Goal: Task Accomplishment & Management: Manage account settings

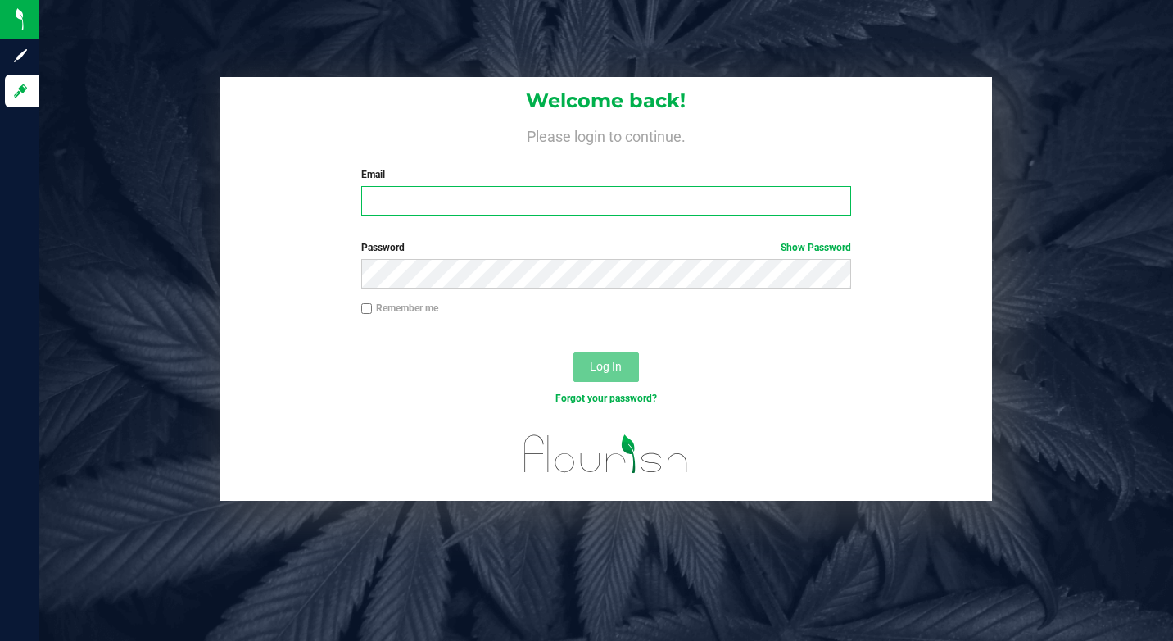
type input "[EMAIL_ADDRESS][DOMAIN_NAME]"
drag, startPoint x: 491, startPoint y: 206, endPoint x: 331, endPoint y: 210, distance: 160.6
click at [331, 210] on div "Welcome back! Please login to continue. Email [EMAIL_ADDRESS][DOMAIN_NAME] Requ…" at bounding box center [606, 153] width 772 height 152
type input "[EMAIL_ADDRESS][DOMAIN_NAME]"
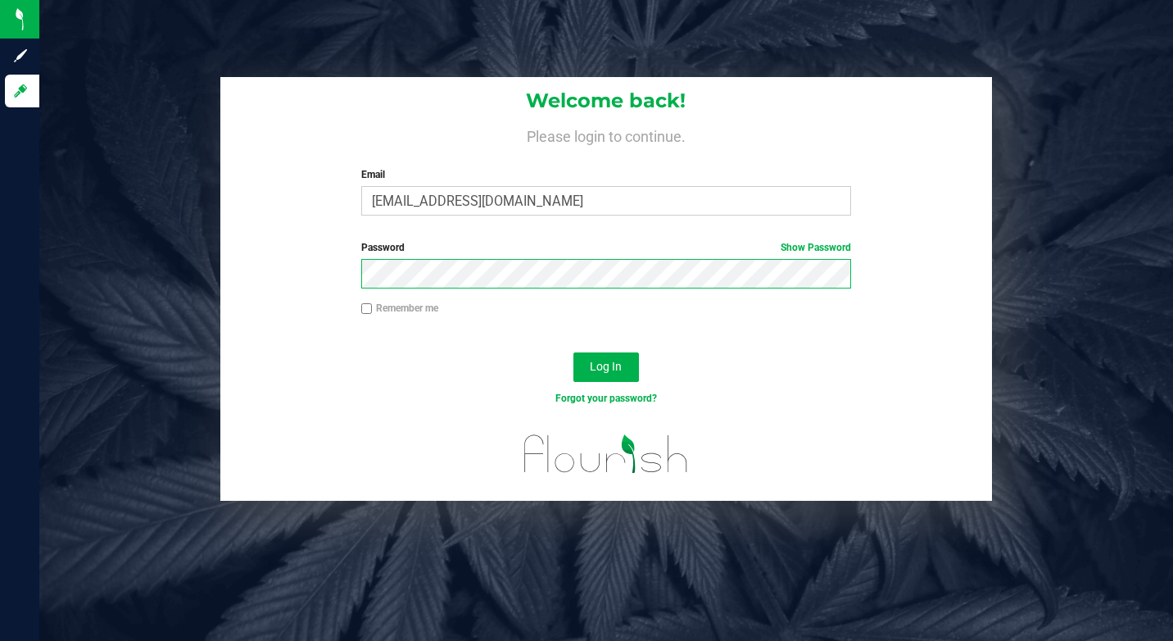
click at [277, 265] on div "Password Show Password" at bounding box center [606, 270] width 772 height 61
click at [573, 352] on button "Log In" at bounding box center [606, 366] width 66 height 29
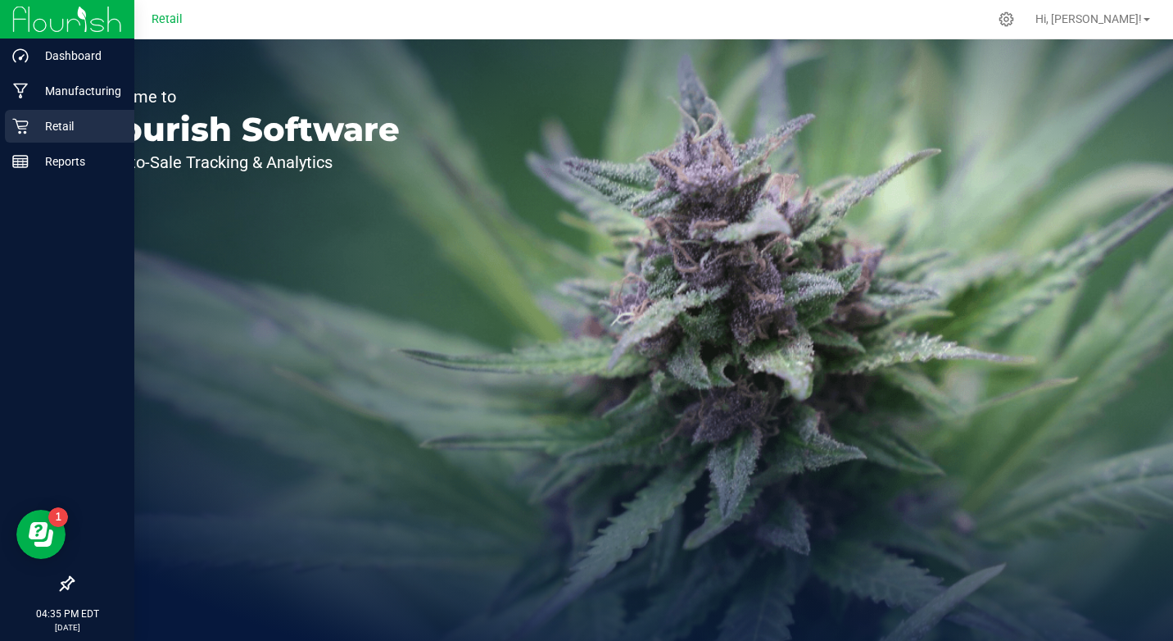
click at [38, 117] on p "Retail" at bounding box center [78, 126] width 98 height 20
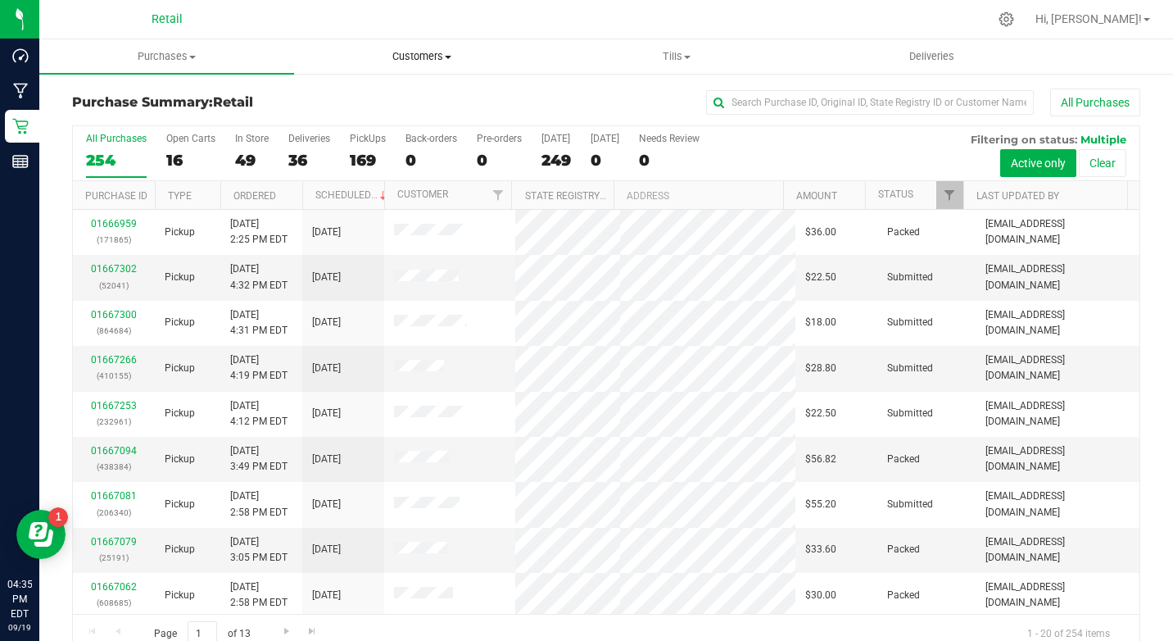
click at [447, 57] on span at bounding box center [448, 57] width 7 height 3
click at [362, 102] on span "All customers" at bounding box center [353, 99] width 118 height 14
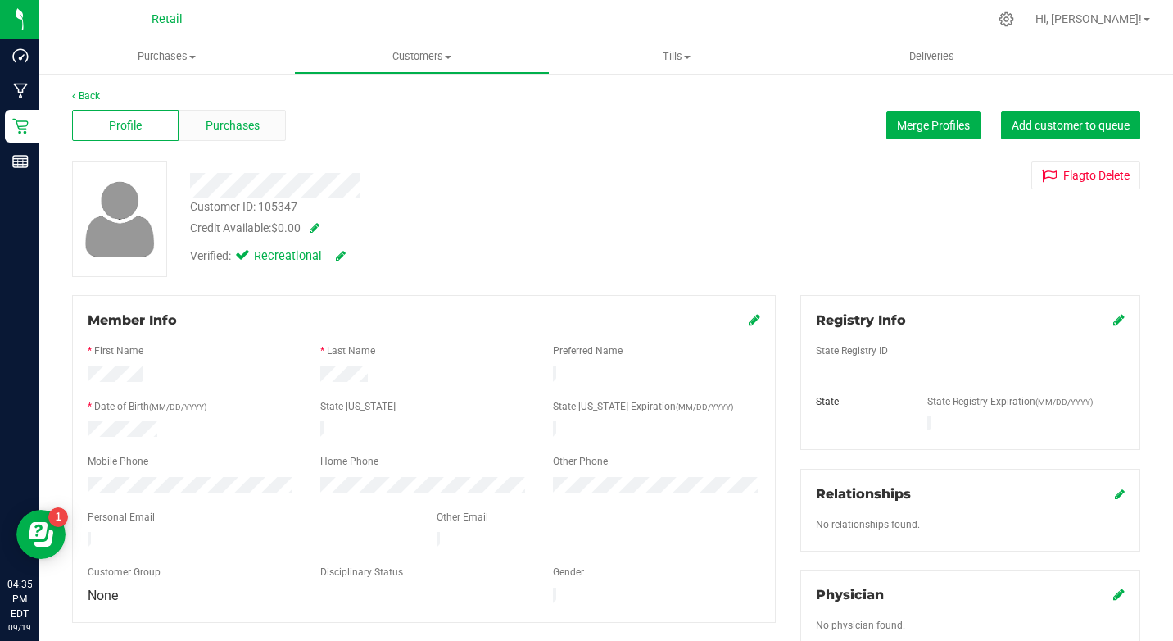
click at [272, 122] on div "Purchases" at bounding box center [232, 125] width 106 height 31
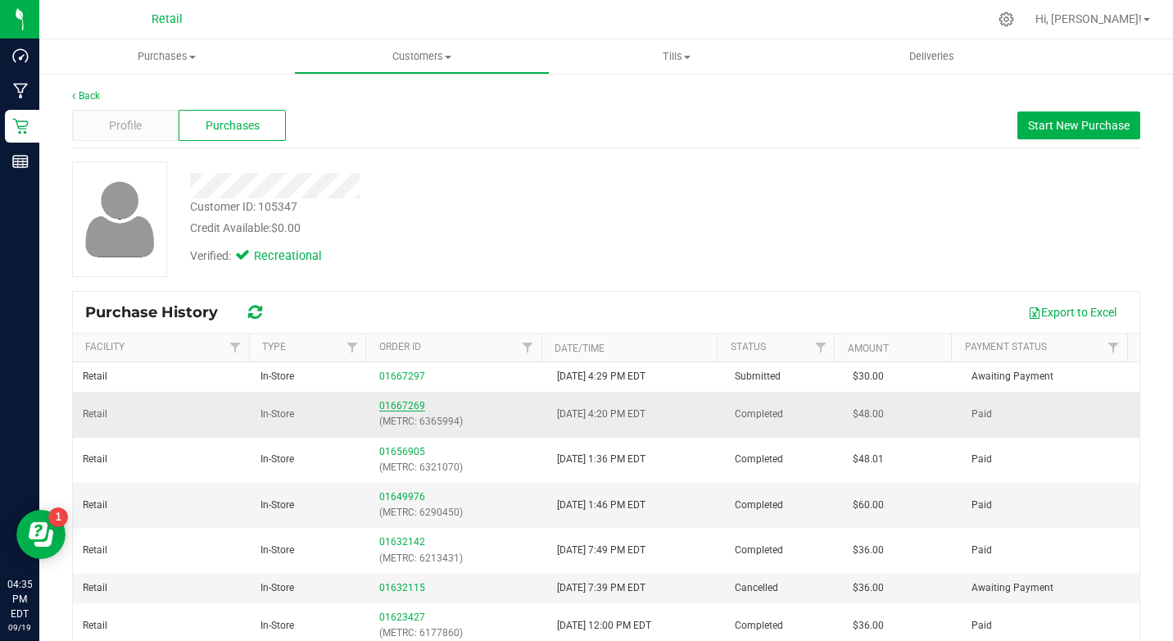
click at [390, 402] on link "01667269" at bounding box center [402, 405] width 46 height 11
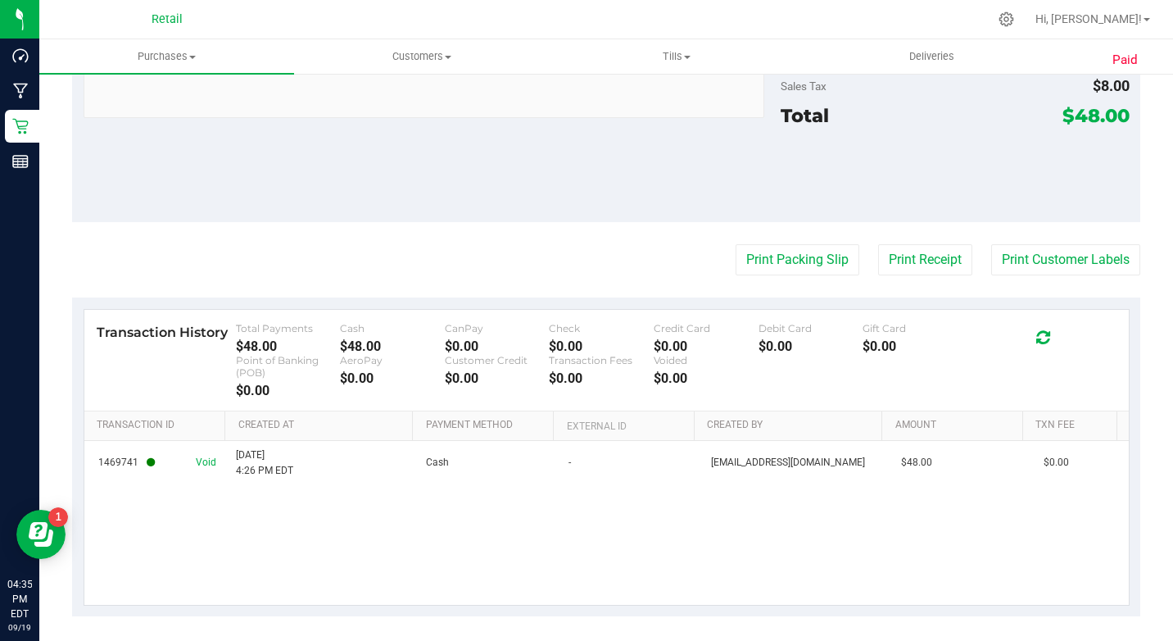
scroll to position [803, 0]
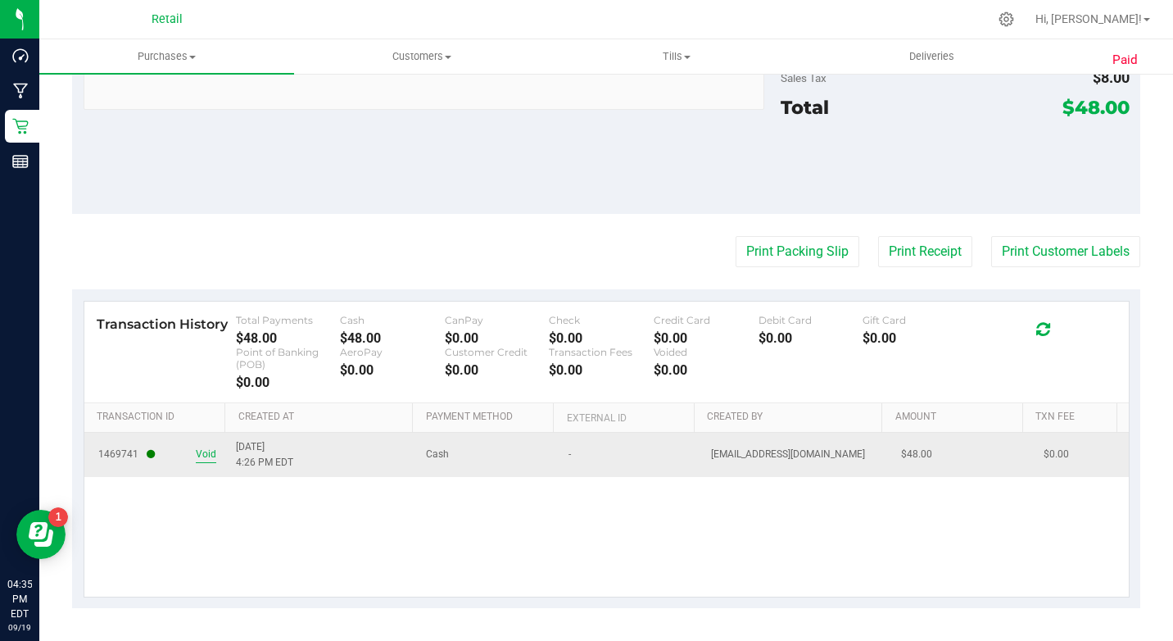
click at [199, 451] on span "Void" at bounding box center [206, 454] width 20 height 16
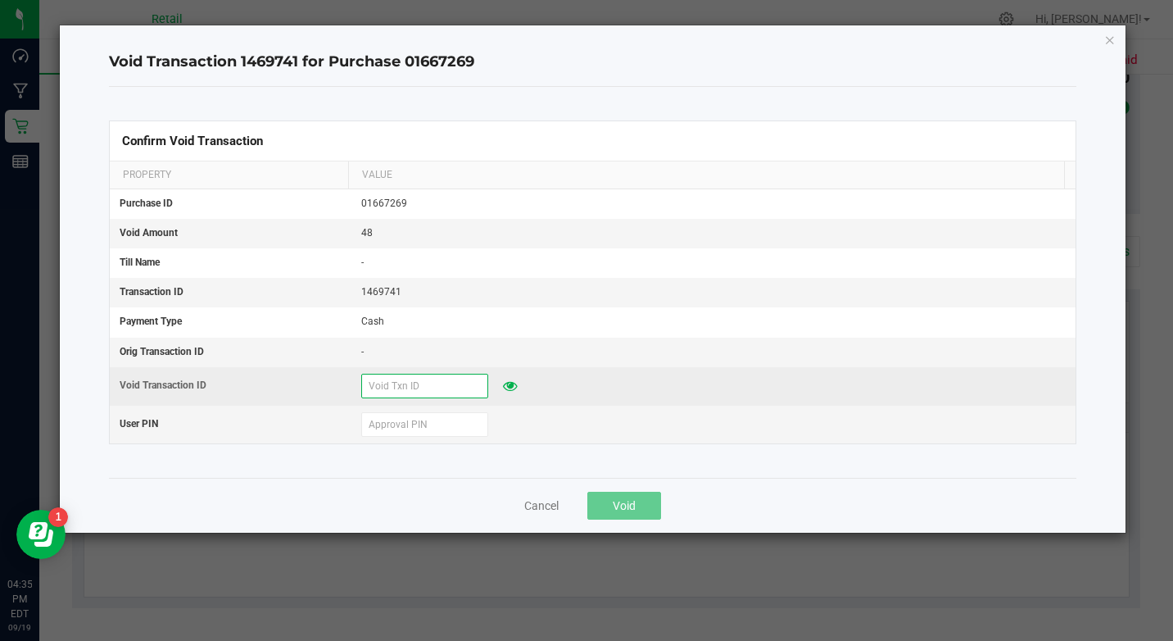
click at [437, 392] on input "text" at bounding box center [424, 386] width 127 height 25
type input "5"
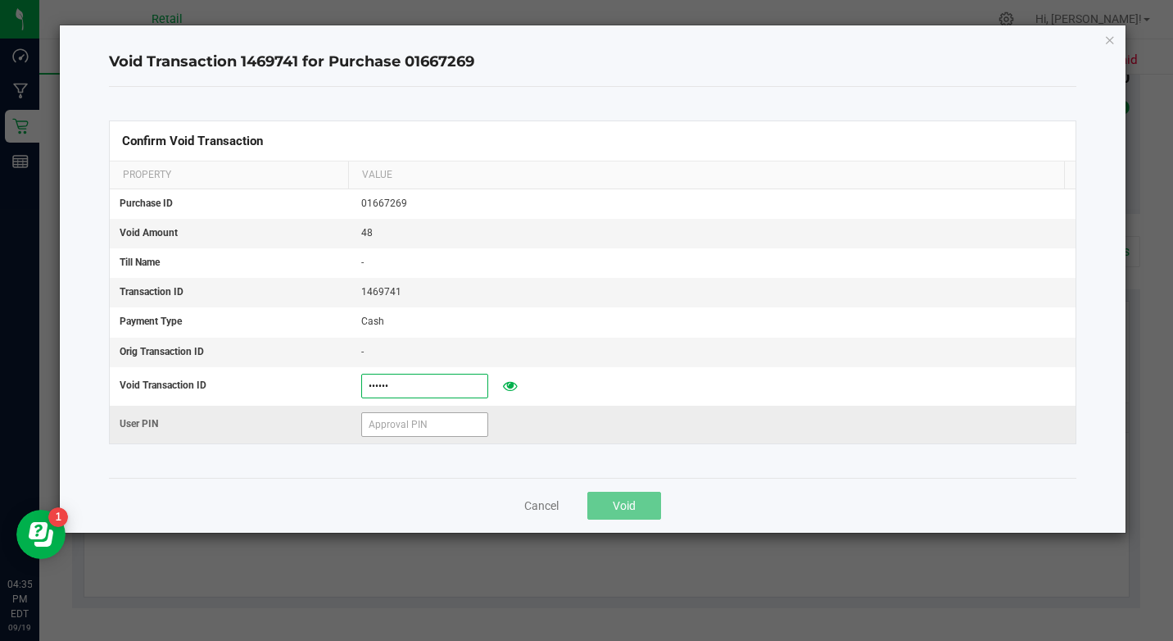
type input "9/19/25"
click at [415, 431] on input "text" at bounding box center [424, 424] width 127 height 25
type input "571204"
click at [651, 497] on button "Void" at bounding box center [624, 505] width 74 height 28
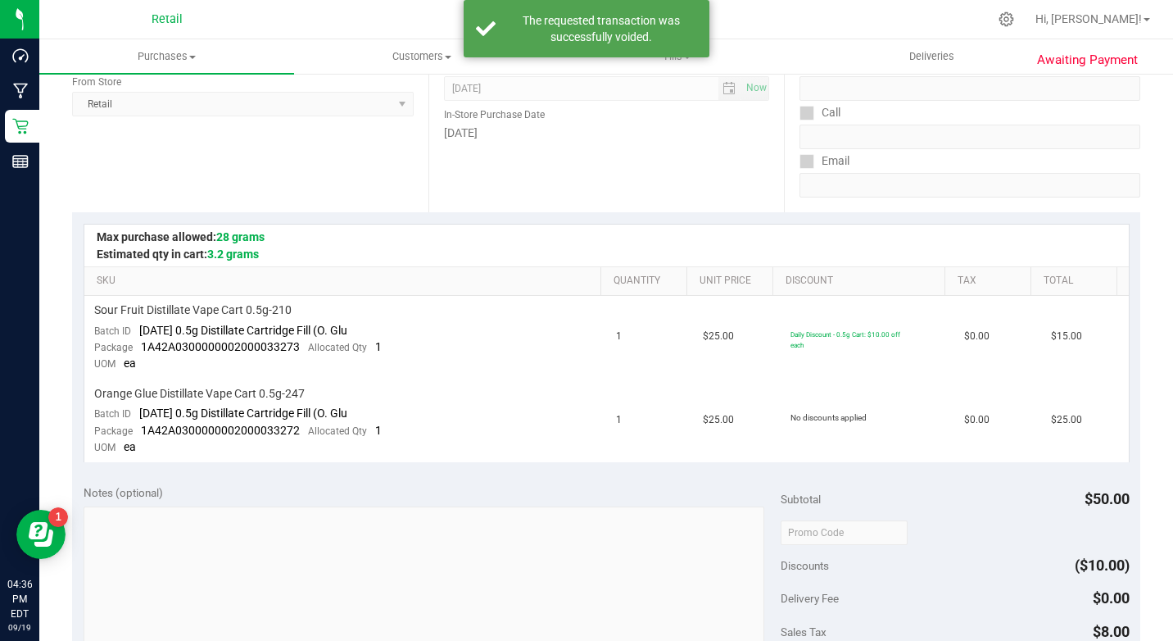
scroll to position [0, 0]
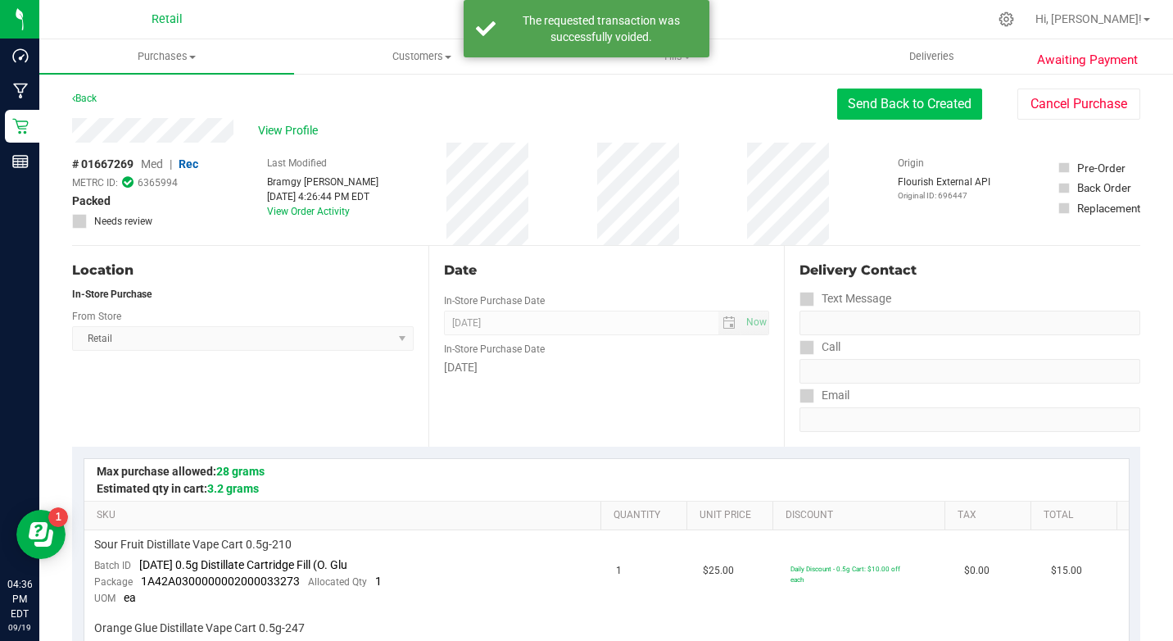
click at [904, 88] on button "Send Back to Created" at bounding box center [909, 103] width 145 height 31
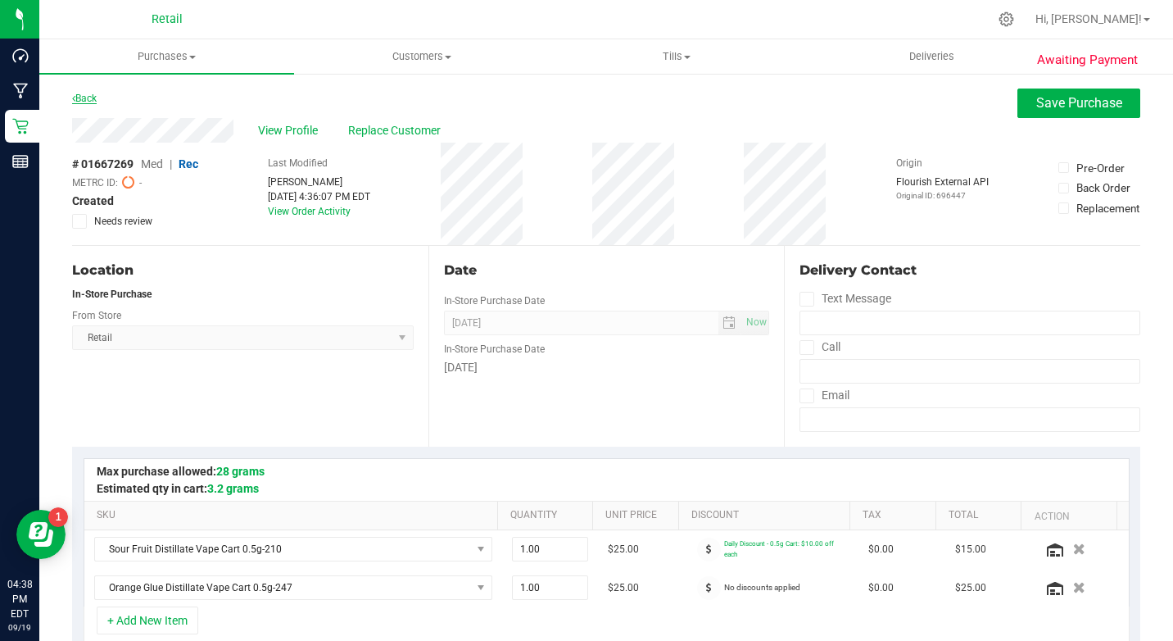
click at [88, 102] on link "Back" at bounding box center [84, 98] width 25 height 11
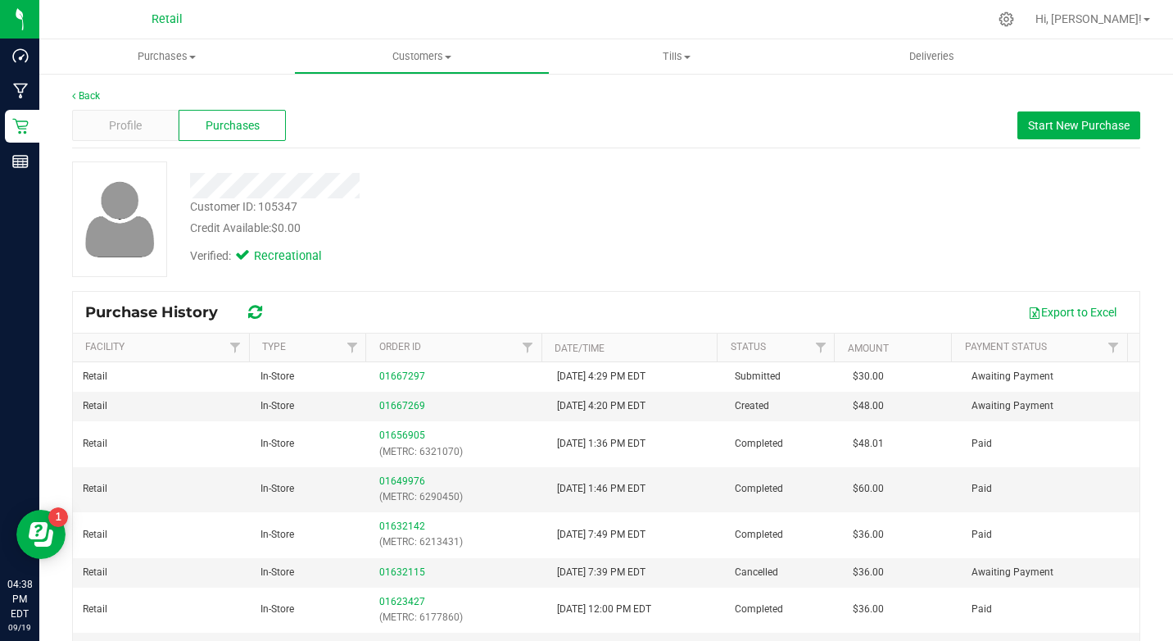
click at [460, 39] on link "Customers All customers Add a new customer All physicians" at bounding box center [421, 56] width 255 height 34
click at [378, 100] on span "All customers" at bounding box center [353, 99] width 118 height 14
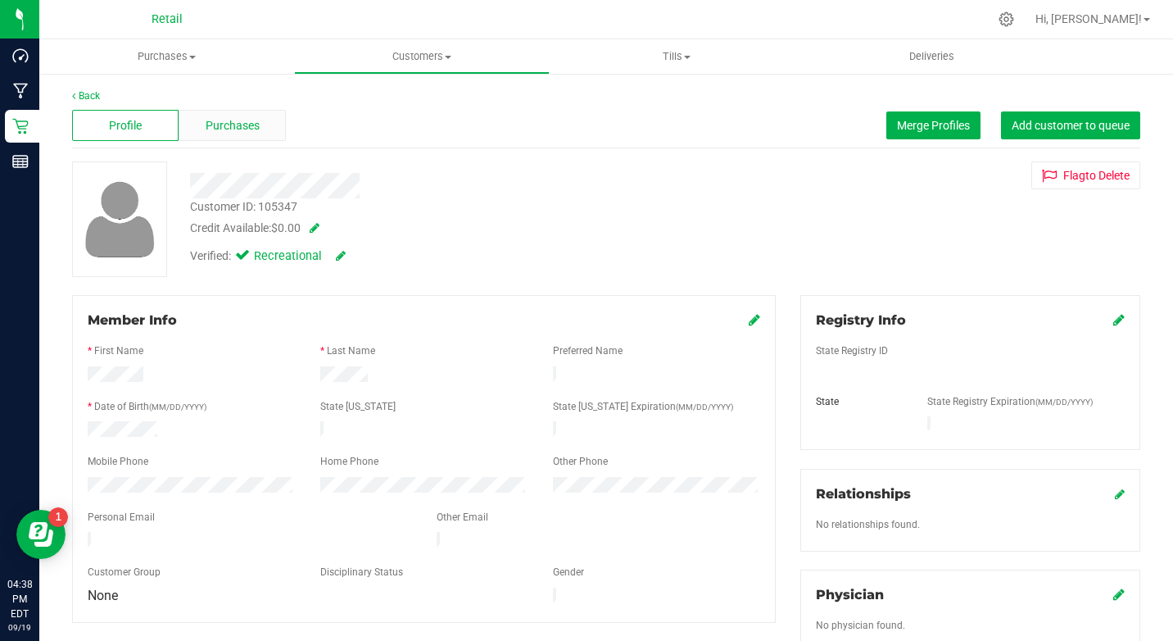
click at [245, 134] on div "Purchases" at bounding box center [232, 125] width 106 height 31
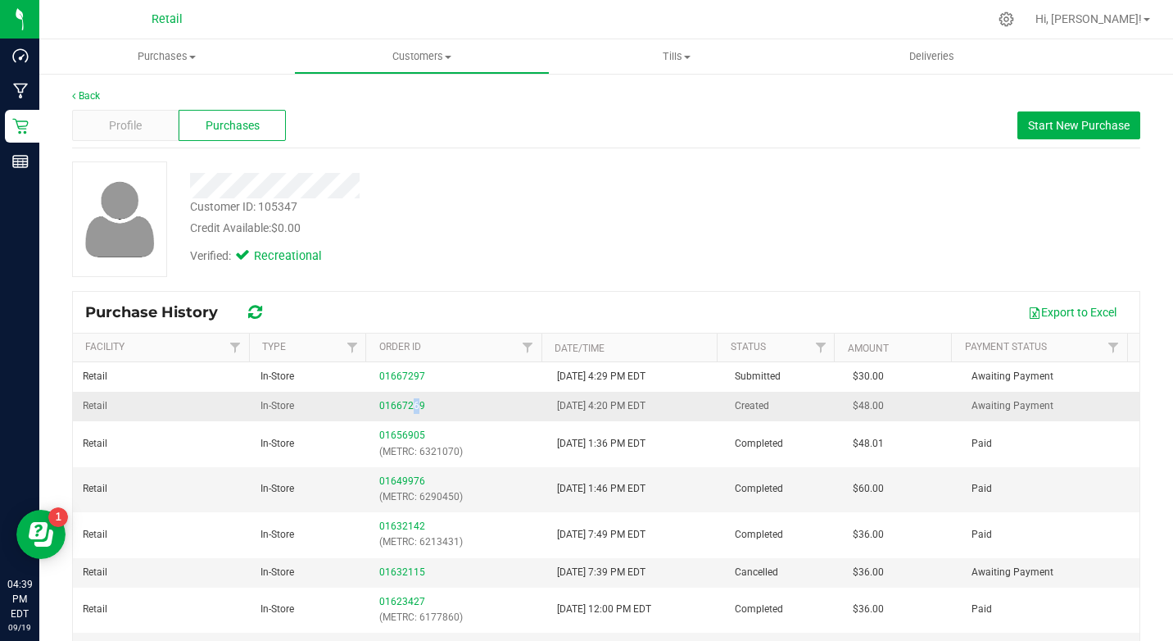
click at [406, 399] on div "01667269" at bounding box center [458, 406] width 158 height 16
click at [396, 400] on link "01667269" at bounding box center [402, 405] width 46 height 11
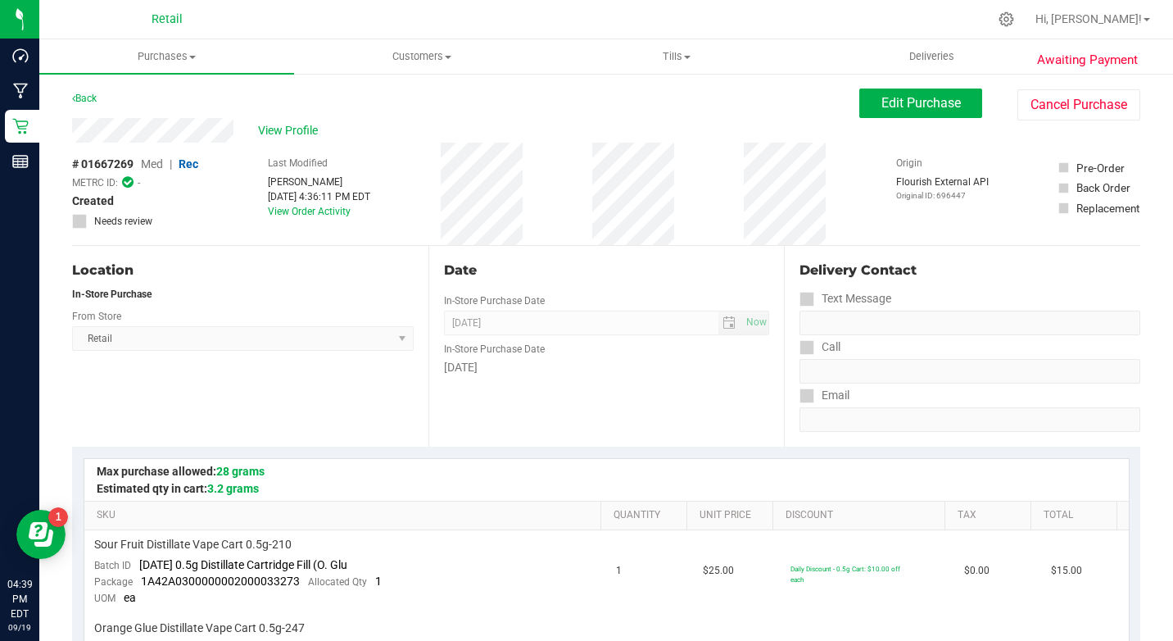
scroll to position [410, 0]
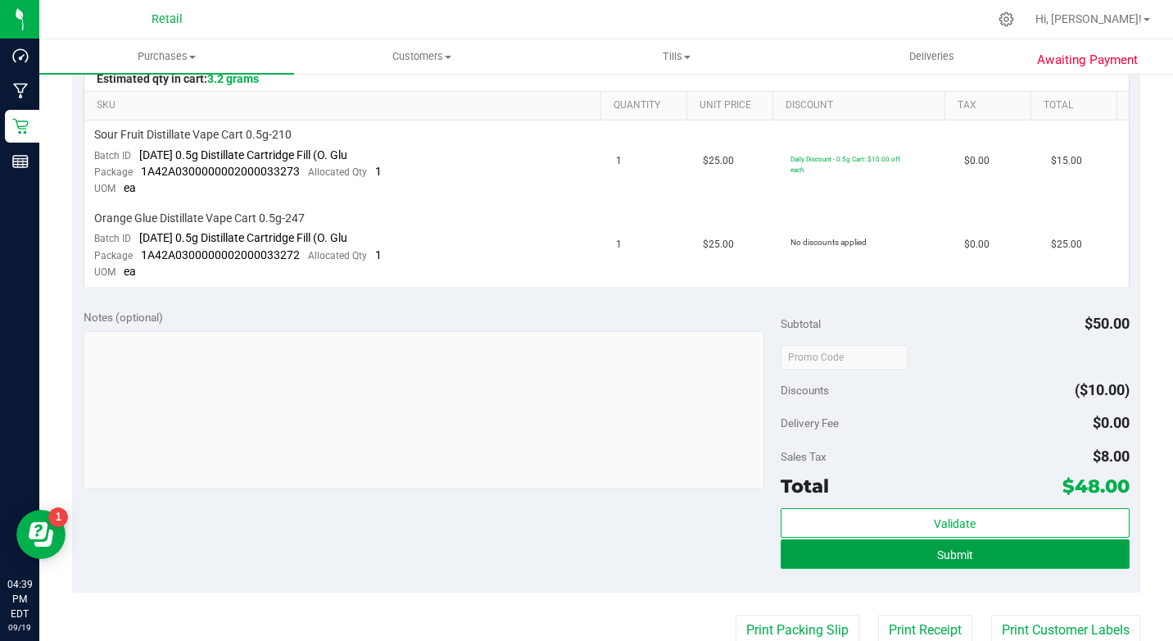
click at [915, 550] on button "Submit" at bounding box center [955, 553] width 349 height 29
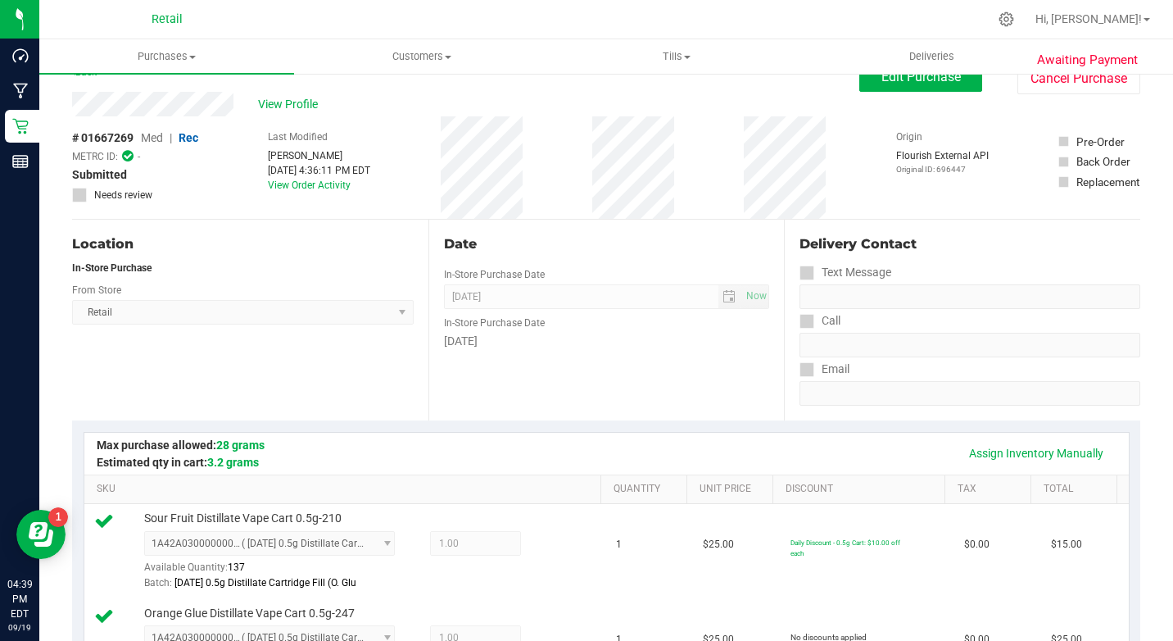
scroll to position [0, 0]
